Goal: Task Accomplishment & Management: Manage account settings

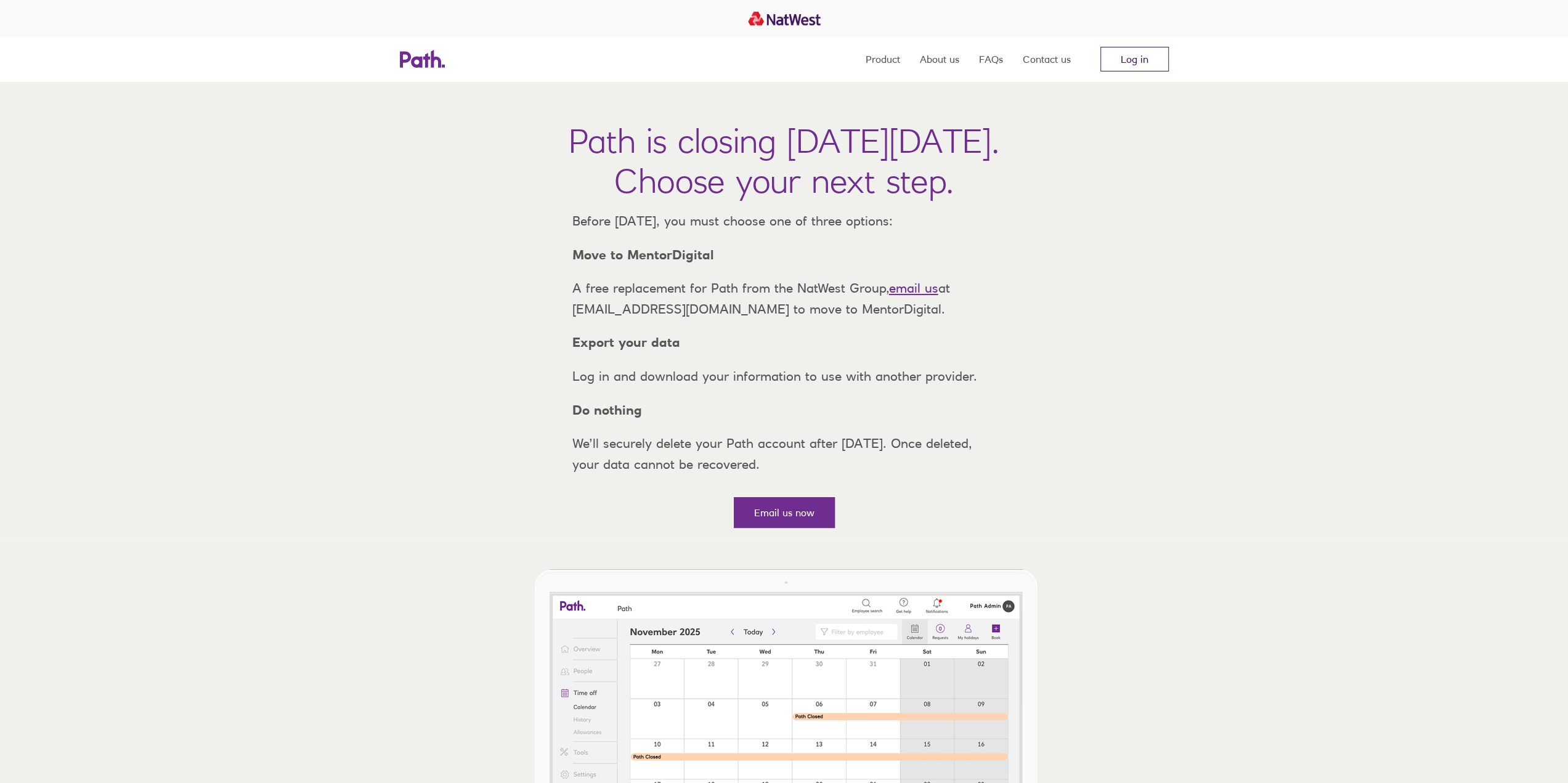
click at [1123, 62] on link "Log in" at bounding box center [1135, 59] width 68 height 25
